Goal: Check status: Check status

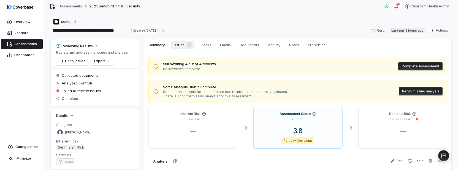
click at [182, 44] on span "Issues 4" at bounding box center [182, 45] width 23 height 8
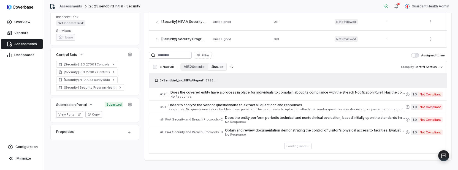
scroll to position [125, 0]
click at [190, 67] on button "All 520 results" at bounding box center [193, 67] width 27 height 8
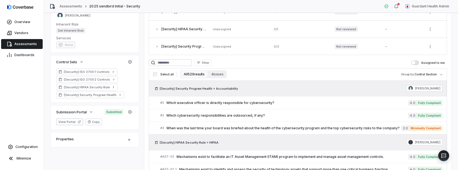
scroll to position [0, 0]
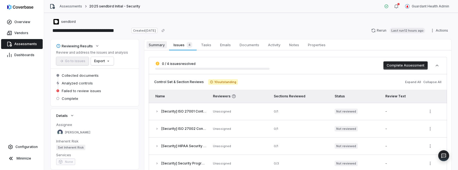
click at [161, 44] on span "Summary" at bounding box center [157, 44] width 20 height 7
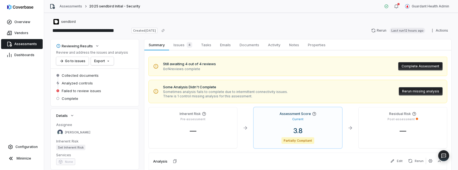
click at [186, 92] on span "Sometimes analysis fails to complete due to intermittent connectivity issues." at bounding box center [225, 92] width 125 height 4
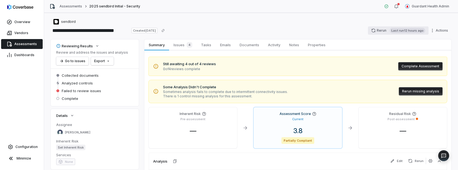
click at [374, 28] on button "Rerun Last run 12 hours ago" at bounding box center [398, 30] width 61 height 8
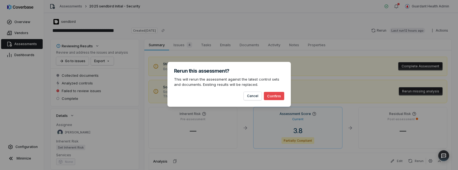
click at [281, 93] on button "Confirm" at bounding box center [274, 96] width 20 height 8
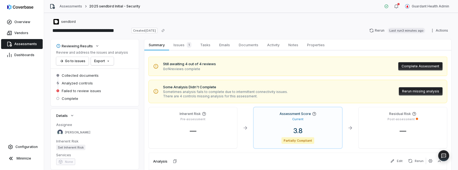
click at [204, 96] on span "There are 4 controls missing analysis for this assessment." at bounding box center [225, 96] width 125 height 4
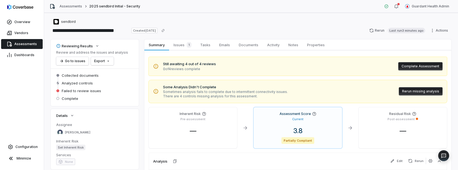
click at [223, 21] on div "sendbird" at bounding box center [251, 21] width 401 height 7
click at [246, 44] on span "Documents" at bounding box center [249, 44] width 24 height 7
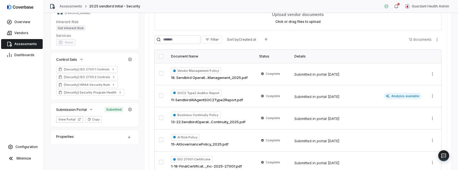
scroll to position [162, 0]
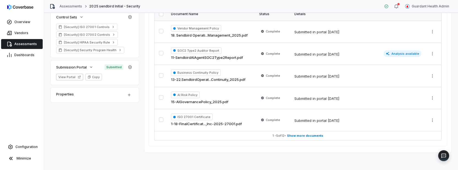
click at [148, 50] on div "Submission Portal Submitted 12 files uploaded View Portal Copy Documents Link E…" at bounding box center [297, 20] width 307 height 264
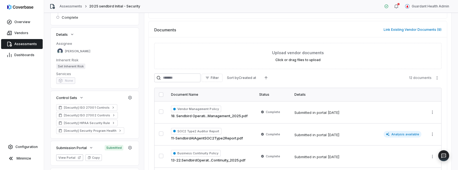
scroll to position [0, 0]
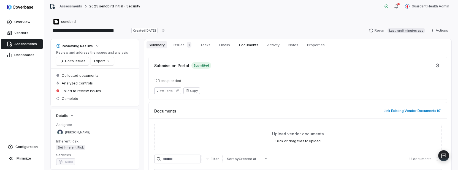
click at [151, 46] on span "Summary" at bounding box center [157, 44] width 20 height 7
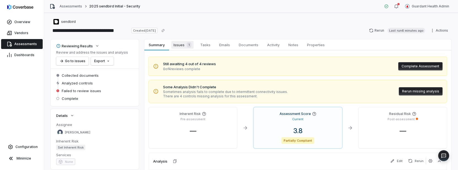
click at [177, 44] on span "Issues 1" at bounding box center [182, 45] width 22 height 8
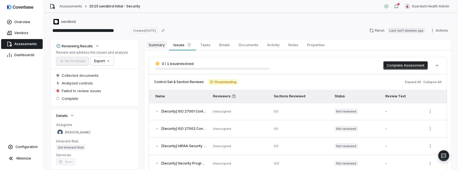
click at [156, 41] on span "Summary" at bounding box center [157, 44] width 20 height 7
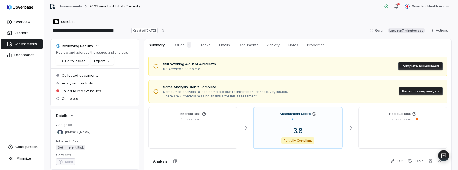
click at [414, 92] on button "Rerun missing analysis" at bounding box center [421, 91] width 44 height 8
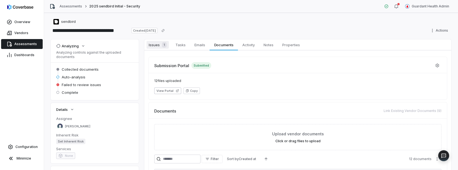
click at [150, 47] on span "Issues 1" at bounding box center [158, 45] width 22 height 8
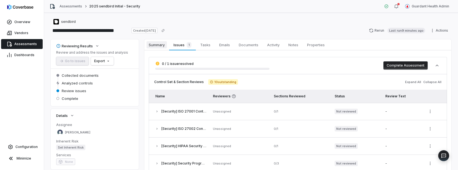
click at [158, 44] on span "Summary" at bounding box center [157, 44] width 20 height 7
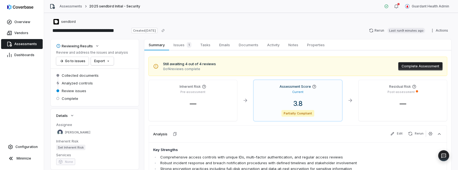
click at [138, 58] on div "Reviewing Results Review and address the issues and analysis Go to issues Export" at bounding box center [95, 53] width 88 height 29
